Goal: Find specific page/section: Find specific page/section

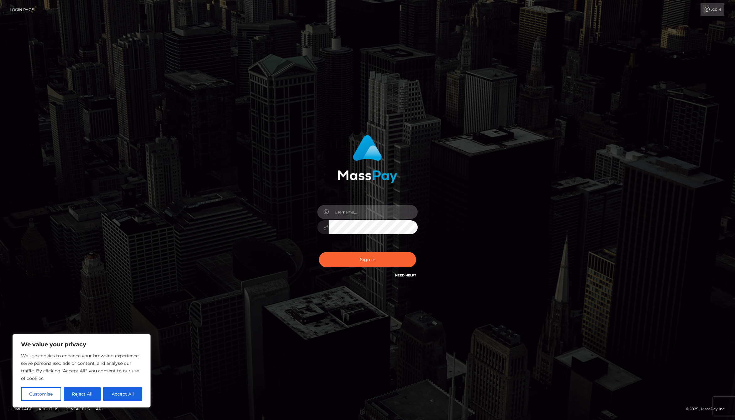
click at [351, 211] on input "text" at bounding box center [373, 212] width 89 height 14
type input "[PERSON_NAME].whop"
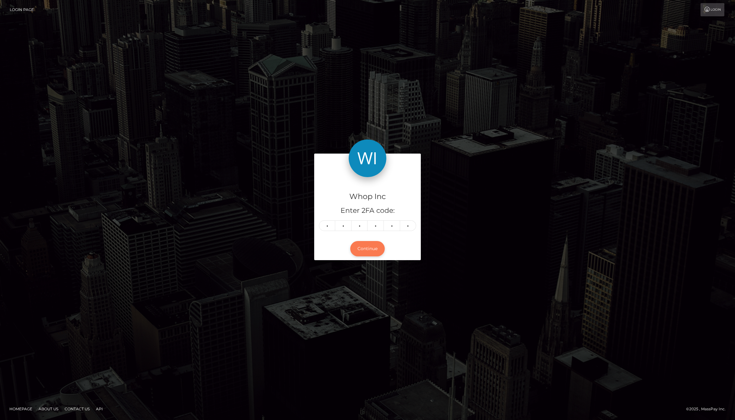
click at [372, 248] on button "Continue" at bounding box center [367, 248] width 35 height 15
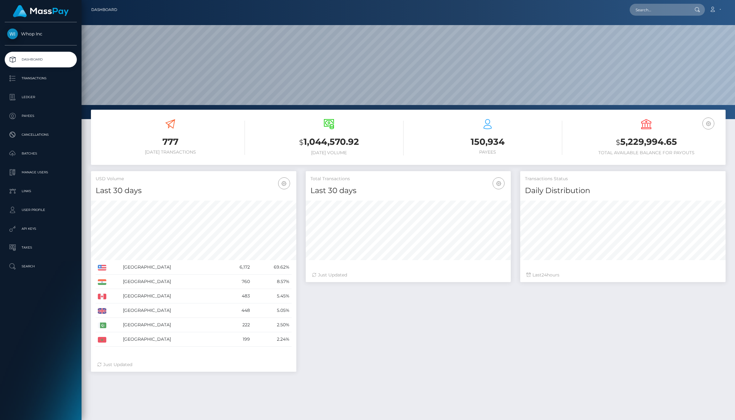
scroll to position [111, 205]
click at [678, 14] on input "text" at bounding box center [659, 10] width 59 height 12
paste input "poact_VJqUBzWSBrXb"
type input "poact_VJqUBzWSBrXb"
click at [659, 33] on link "Youssef Tito" at bounding box center [655, 33] width 50 height 12
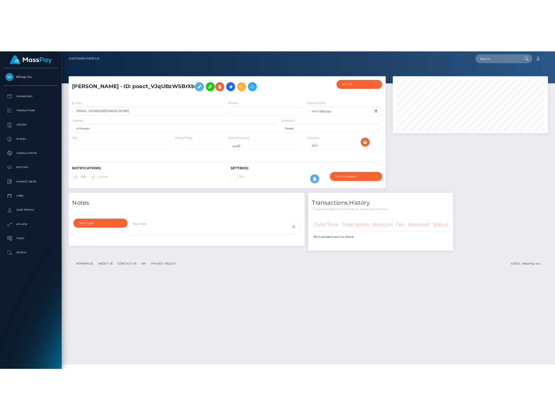
scroll to position [75, 205]
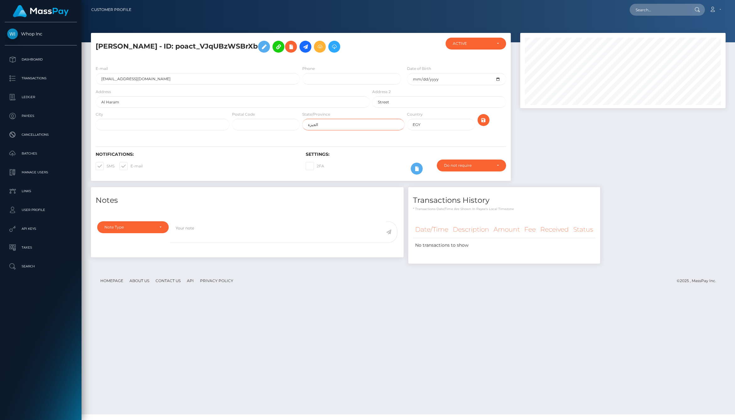
click at [329, 123] on input "الجيزة" at bounding box center [353, 125] width 103 height 12
click at [257, 139] on div "Notifications: SMS E-mail Settings: 2FA" at bounding box center [301, 159] width 420 height 44
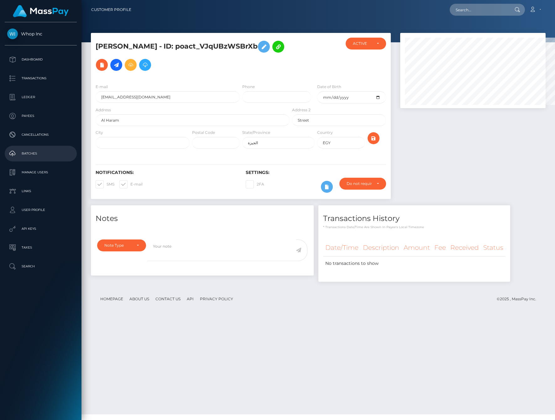
scroll to position [313586, 313516]
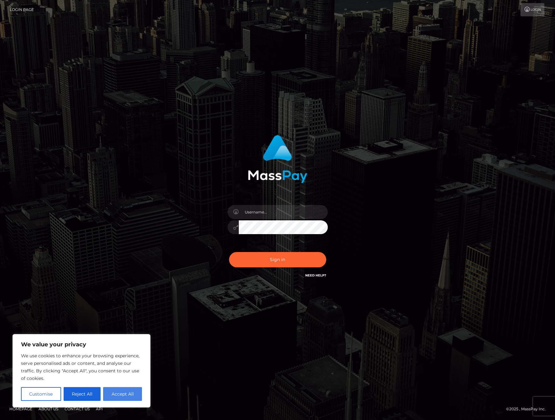
click at [121, 399] on button "Accept All" at bounding box center [122, 394] width 39 height 14
checkbox input "true"
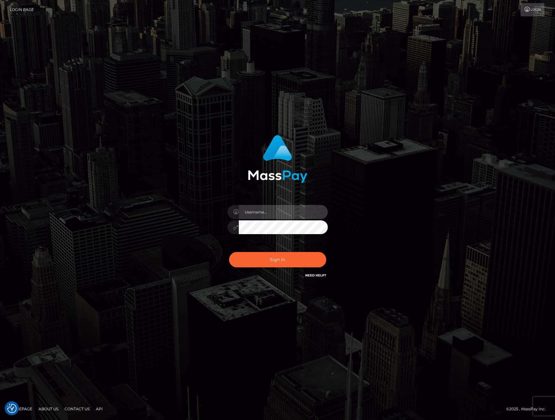
click at [280, 208] on input "text" at bounding box center [283, 212] width 89 height 14
type input "jackson.whop"
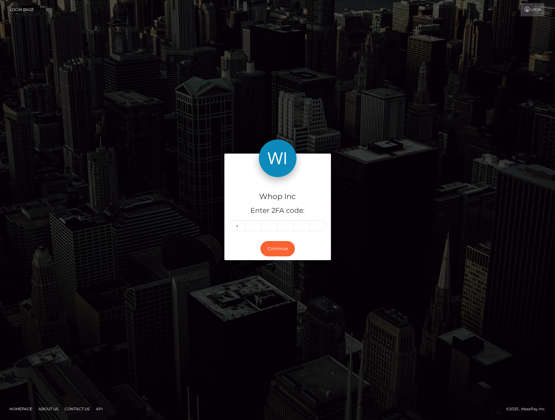
type input "5"
type input "7"
type input "5"
type input "8"
type input "2"
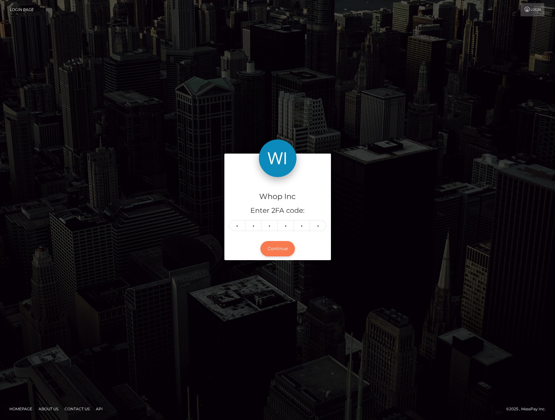
click at [283, 250] on button "Continue" at bounding box center [278, 248] width 35 height 15
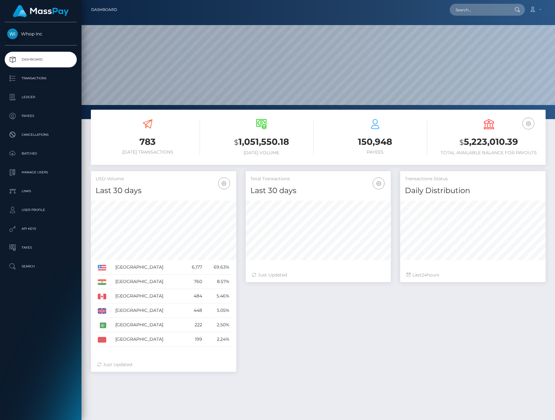
scroll to position [111, 146]
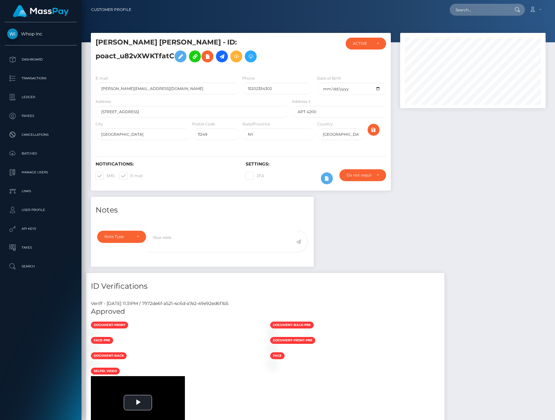
scroll to position [75, 146]
